Goal: Task Accomplishment & Management: Use online tool/utility

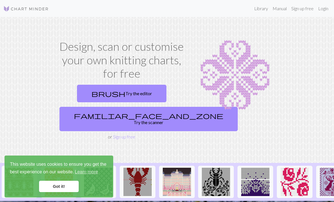
click at [113, 89] on link "brush Try the editor" at bounding box center [121, 94] width 89 height 18
click at [114, 115] on link "familiar_face_and_zone Try the scanner" at bounding box center [148, 119] width 178 height 24
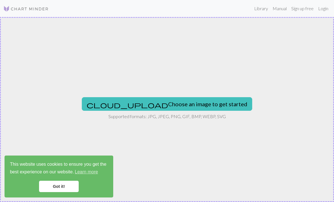
click at [136, 105] on button "cloud_upload Choose an image to get started" at bounding box center [167, 104] width 170 height 14
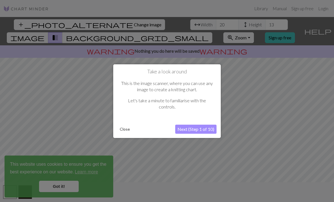
click at [200, 129] on button "Next (Step 1 of 10)" at bounding box center [195, 128] width 41 height 9
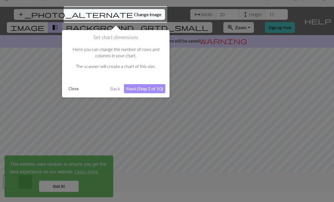
scroll to position [11, 0]
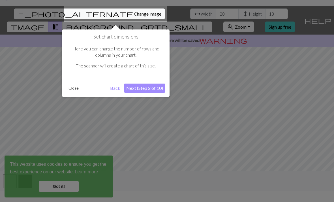
click at [143, 83] on button "Next (Step 2 of 10)" at bounding box center [144, 87] width 41 height 9
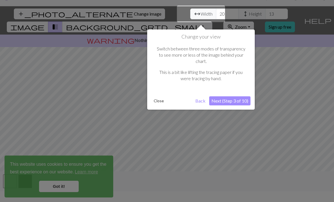
click at [229, 96] on button "Next (Step 3 of 10)" at bounding box center [229, 100] width 41 height 9
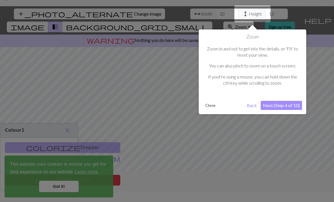
click at [276, 104] on button "Next (Step 4 of 10)" at bounding box center [280, 105] width 41 height 9
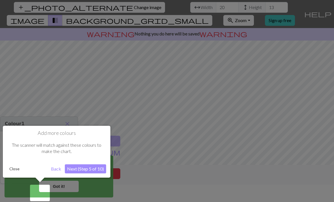
scroll to position [18, 0]
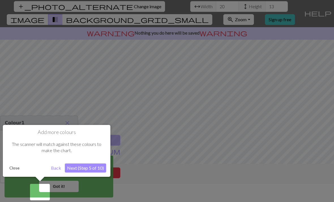
click at [86, 167] on button "Next (Step 5 of 10)" at bounding box center [85, 167] width 41 height 9
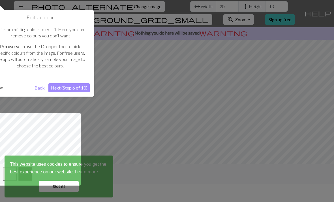
click at [75, 87] on button "Next (Step 6 of 10)" at bounding box center [68, 87] width 41 height 9
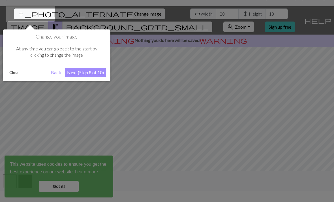
click at [86, 72] on button "Next (Step 8 of 10)" at bounding box center [85, 72] width 41 height 9
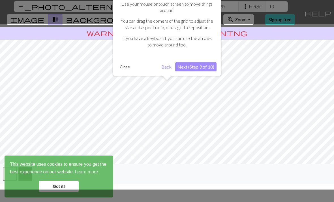
click at [197, 66] on button "Next (Step 9 of 10)" at bounding box center [195, 66] width 41 height 9
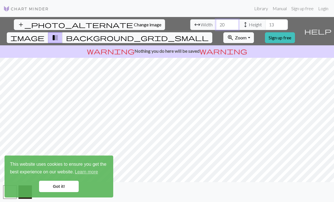
click at [216, 19] on input "20" at bounding box center [227, 24] width 23 height 11
type input "2"
type input "50"
click at [265, 19] on input "13" at bounding box center [276, 24] width 23 height 11
type input "1"
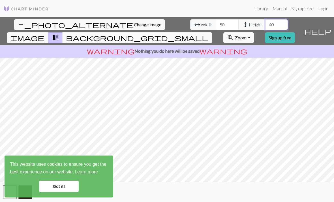
type input "40"
click at [216, 19] on input "50" at bounding box center [227, 24] width 23 height 11
type input "5"
type input "6"
type input "80"
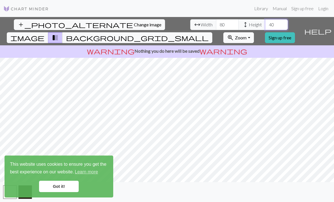
click at [265, 19] on input "40" at bounding box center [276, 24] width 23 height 11
type input "4"
type input "80"
click at [216, 19] on input "80" at bounding box center [227, 24] width 23 height 11
type input "8"
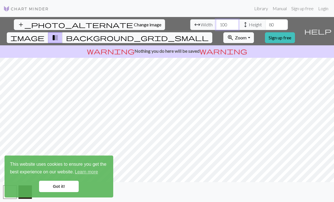
type input "100"
click at [265, 19] on input "80" at bounding box center [276, 24] width 23 height 11
type input "8"
type input "110"
click at [216, 19] on input "100" at bounding box center [227, 24] width 23 height 11
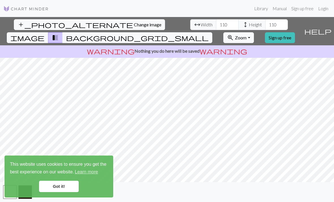
click at [48, 32] on button "image" at bounding box center [28, 37] width 42 height 11
click at [59, 34] on span "transition_fade" at bounding box center [55, 38] width 7 height 8
click at [208, 34] on span "background_grid_small" at bounding box center [137, 38] width 143 height 8
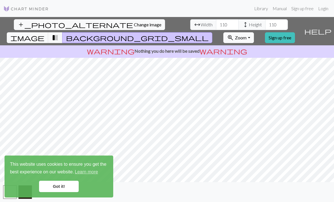
click at [246, 35] on span "Zoom" at bounding box center [241, 37] width 12 height 5
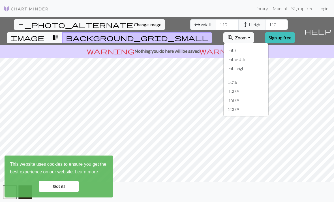
click at [246, 35] on span "Zoom" at bounding box center [241, 37] width 12 height 5
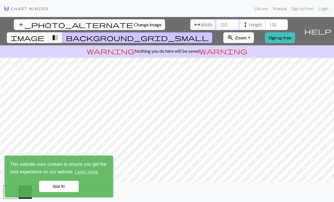
click at [216, 19] on input "110" at bounding box center [227, 24] width 23 height 11
type input "1"
type input "4"
type input "40"
click at [265, 19] on input "110" at bounding box center [276, 24] width 23 height 11
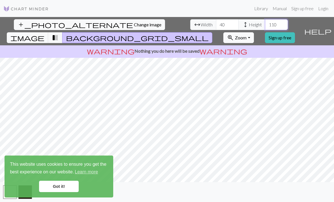
click at [265, 19] on input "110" at bounding box center [276, 24] width 23 height 11
type input "1"
click at [249, 21] on span "Height" at bounding box center [255, 24] width 13 height 7
click at [265, 19] on input "40" at bounding box center [276, 24] width 23 height 11
type input "4"
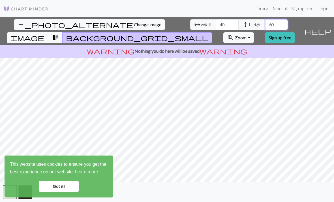
type input "60"
click at [216, 19] on input "40" at bounding box center [227, 24] width 23 height 11
type input "4"
type input "6"
type input "70"
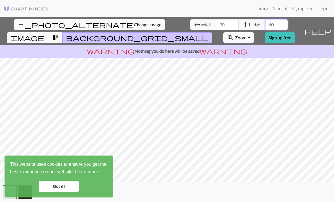
click at [265, 19] on input "60" at bounding box center [276, 24] width 23 height 11
type input "6"
type input "70"
click at [246, 35] on span "Zoom" at bounding box center [241, 37] width 12 height 5
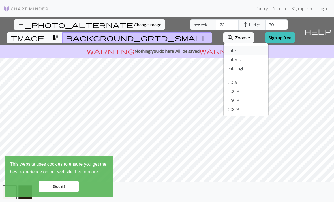
click at [259, 46] on button "Fit all" at bounding box center [245, 50] width 45 height 9
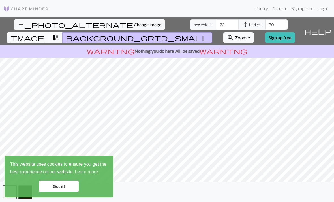
click at [59, 184] on link "Got it!" at bounding box center [59, 185] width 40 height 11
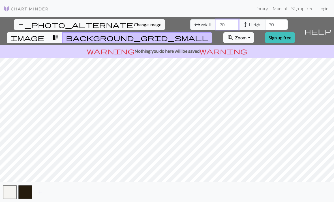
click at [216, 19] on input "70" at bounding box center [227, 24] width 23 height 11
type input "7"
type input "35"
click at [265, 19] on input "70" at bounding box center [276, 24] width 23 height 11
click at [216, 19] on input "35" at bounding box center [227, 24] width 23 height 11
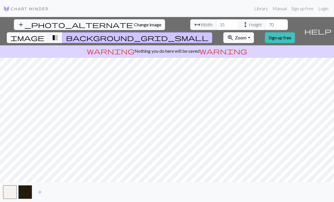
click at [59, 34] on span "transition_fade" at bounding box center [55, 38] width 7 height 8
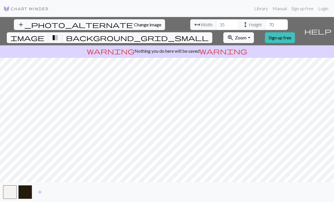
click at [208, 34] on span "background_grid_small" at bounding box center [137, 38] width 143 height 8
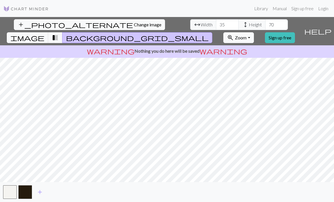
click at [44, 34] on span "image" at bounding box center [27, 38] width 34 height 8
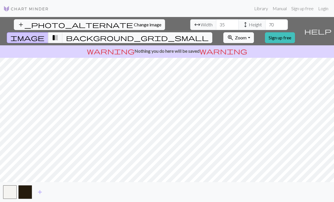
click at [59, 34] on span "transition_fade" at bounding box center [55, 38] width 7 height 8
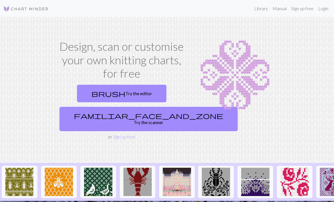
click at [136, 92] on link "brush Try the editor" at bounding box center [121, 94] width 89 height 18
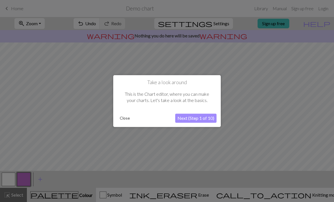
click at [204, 115] on button "Next (Step 1 of 10)" at bounding box center [195, 117] width 41 height 9
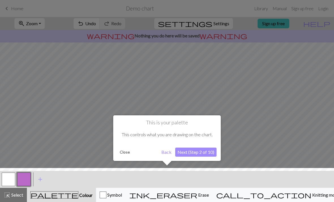
click at [121, 152] on button "Close" at bounding box center [124, 152] width 15 height 8
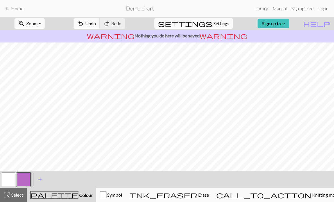
click at [84, 25] on span "undo" at bounding box center [80, 24] width 7 height 8
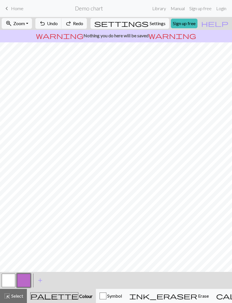
click at [18, 10] on span "Home" at bounding box center [17, 8] width 12 height 5
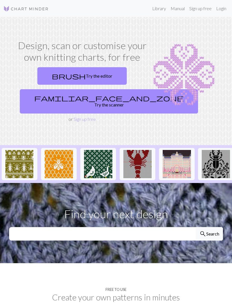
click at [91, 99] on link "familiar_face_and_zone Try the scanner" at bounding box center [109, 101] width 178 height 24
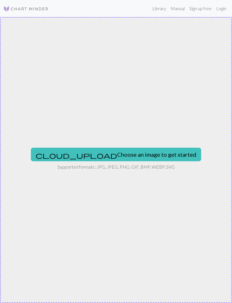
click at [122, 154] on button "cloud_upload Choose an image to get started" at bounding box center [116, 155] width 170 height 14
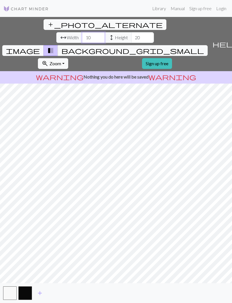
type input "10"
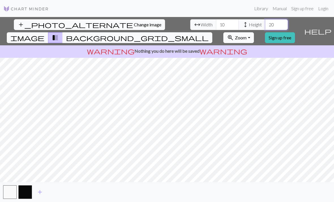
click at [265, 20] on input "20" at bounding box center [276, 24] width 23 height 11
click at [265, 25] on input "20" at bounding box center [276, 24] width 23 height 11
type input "2"
type input "50"
click at [216, 24] on input "10" at bounding box center [227, 24] width 23 height 11
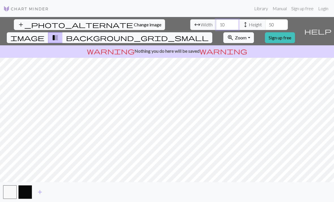
type input "1"
type input "25"
click at [208, 34] on span "background_grid_small" at bounding box center [137, 38] width 143 height 8
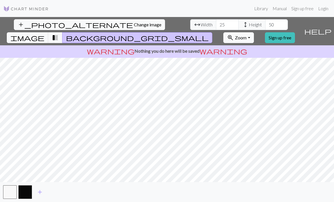
click at [59, 34] on span "transition_fade" at bounding box center [55, 38] width 7 height 8
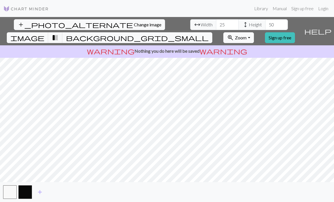
click at [208, 34] on span "background_grid_small" at bounding box center [137, 38] width 143 height 8
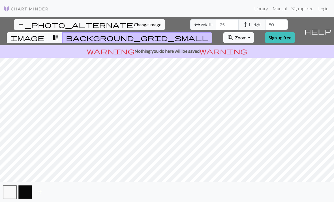
click at [302, 8] on link "Sign up free" at bounding box center [302, 8] width 27 height 11
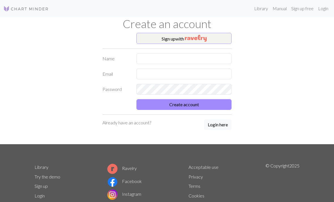
click at [203, 39] on img "button" at bounding box center [196, 38] width 22 height 7
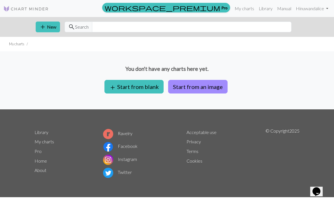
click at [195, 86] on button "Start from an image" at bounding box center [197, 87] width 59 height 14
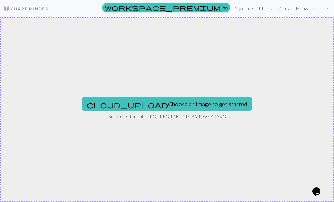
click at [165, 102] on button "cloud_upload Choose an image to get started" at bounding box center [167, 104] width 170 height 14
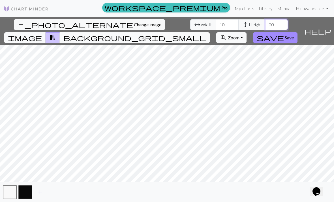
click at [265, 22] on input "20" at bounding box center [276, 24] width 23 height 11
click at [216, 22] on input "10" at bounding box center [227, 24] width 23 height 11
type input "1"
type input "25"
click at [265, 27] on input "20" at bounding box center [276, 24] width 23 height 11
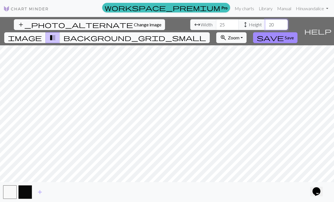
type input "2"
type input "50"
click at [265, 25] on input "50" at bounding box center [276, 24] width 23 height 11
click at [206, 34] on span "background_grid_small" at bounding box center [134, 38] width 143 height 8
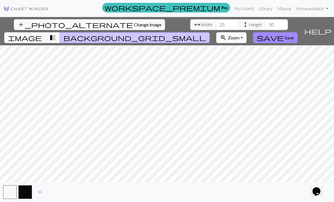
click at [56, 34] on span "transition_fade" at bounding box center [52, 38] width 7 height 8
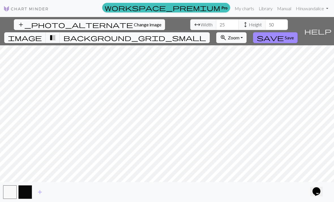
click at [56, 34] on span "transition_fade" at bounding box center [52, 38] width 7 height 8
click at [265, 25] on input "50" at bounding box center [276, 24] width 23 height 11
click at [216, 24] on input "25" at bounding box center [227, 24] width 23 height 11
type input "2"
type input "3"
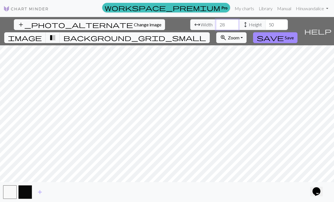
type input "28"
click at [281, 8] on link "Manual" at bounding box center [284, 8] width 19 height 11
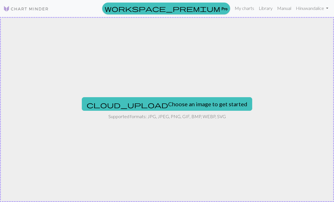
click at [203, 22] on div "cloud_upload Choose an image to get started Supported formats: JPG, JPEG, PNG, …" at bounding box center [167, 109] width 334 height 185
click at [329, 3] on link "Hi nuwandalice" at bounding box center [311, 8] width 37 height 11
